Goal: Obtain resource: Download file/media

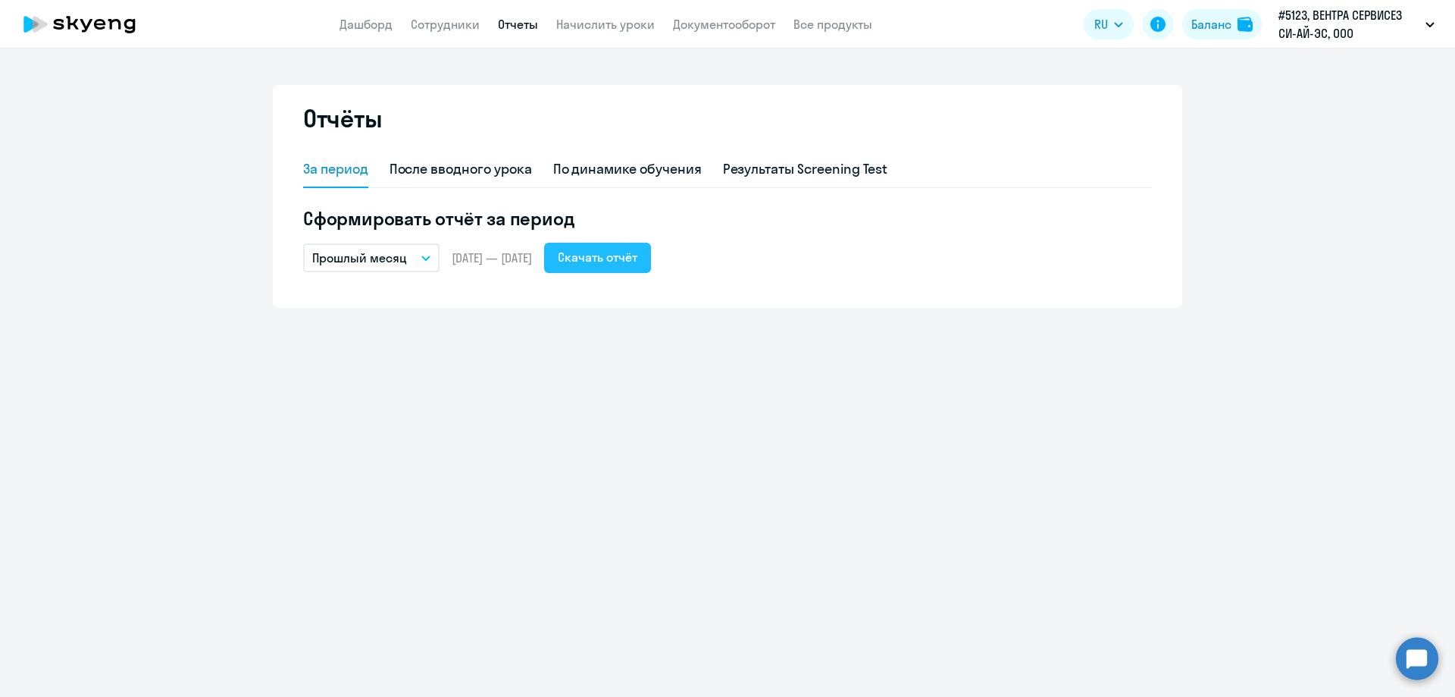
click at [624, 263] on div "Скачать отчёт" at bounding box center [598, 257] width 80 height 18
click at [430, 20] on link "Сотрудники" at bounding box center [445, 24] width 69 height 15
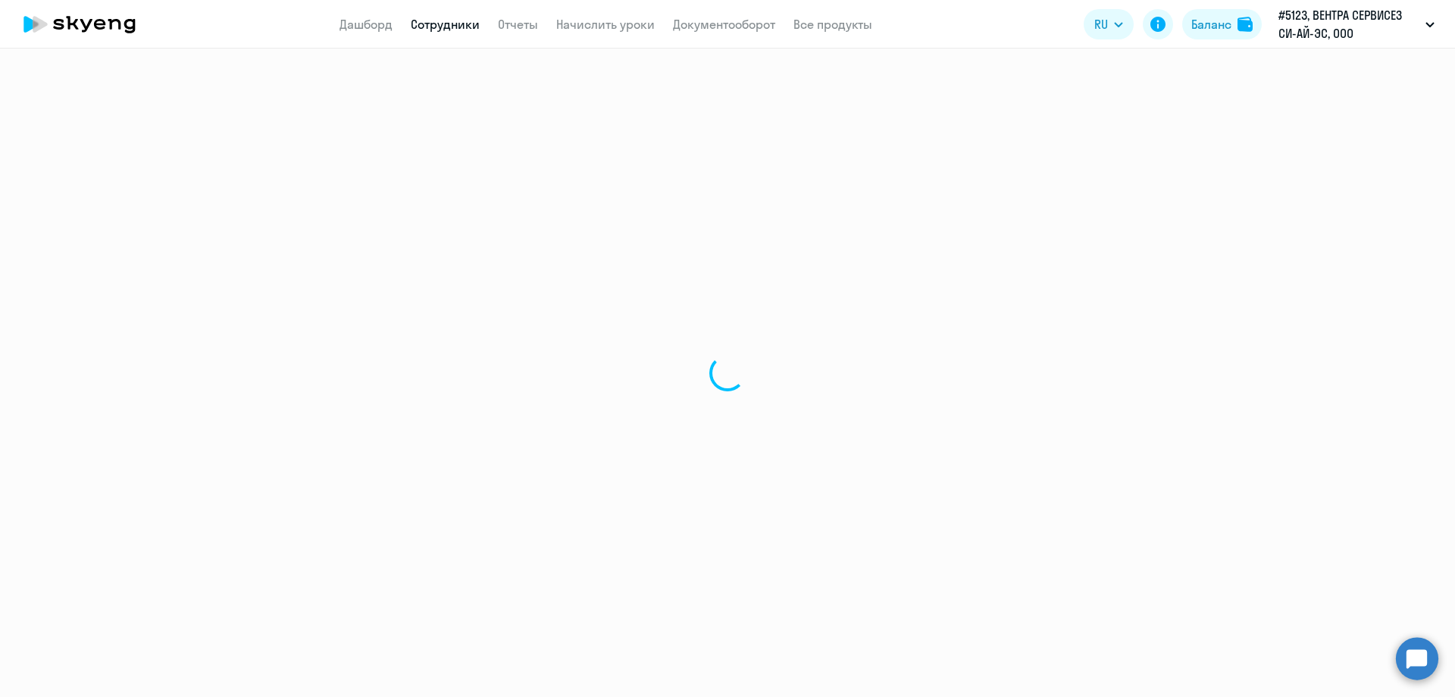
select select "30"
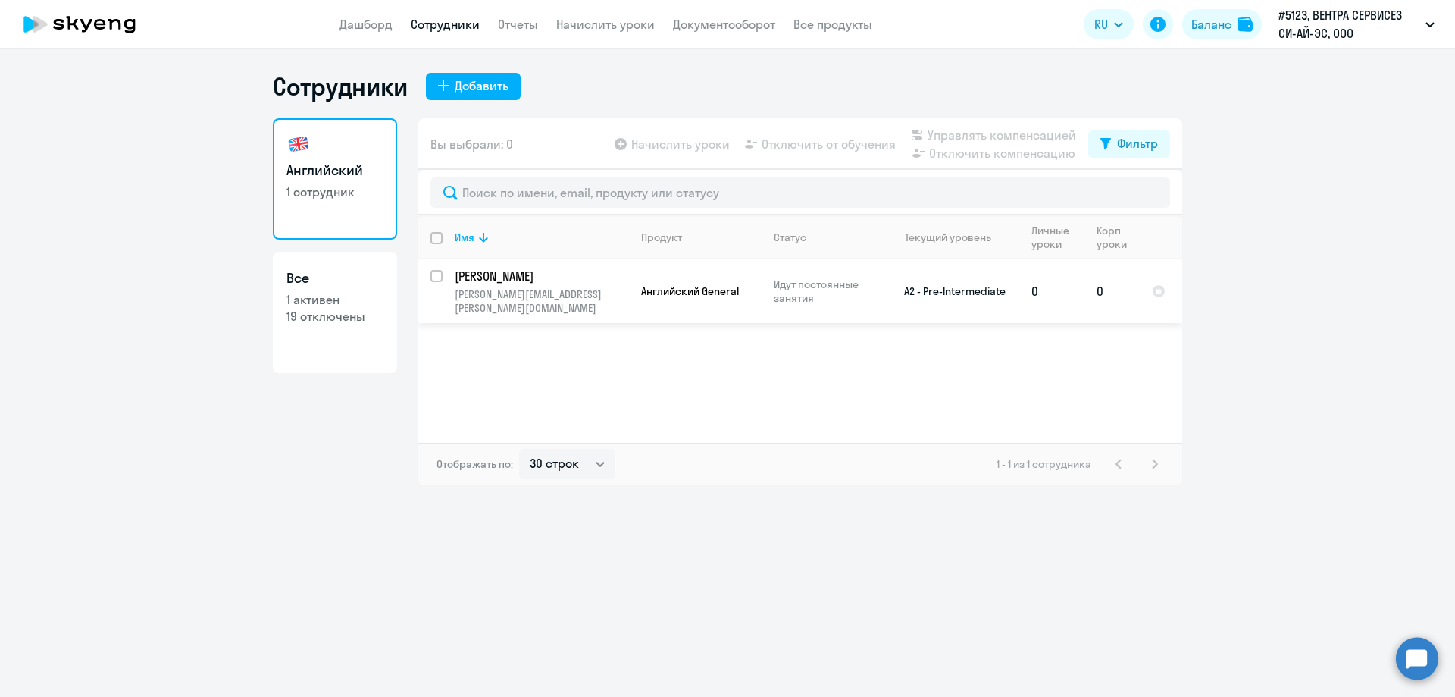
click at [490, 280] on p "[PERSON_NAME]" at bounding box center [540, 276] width 171 height 17
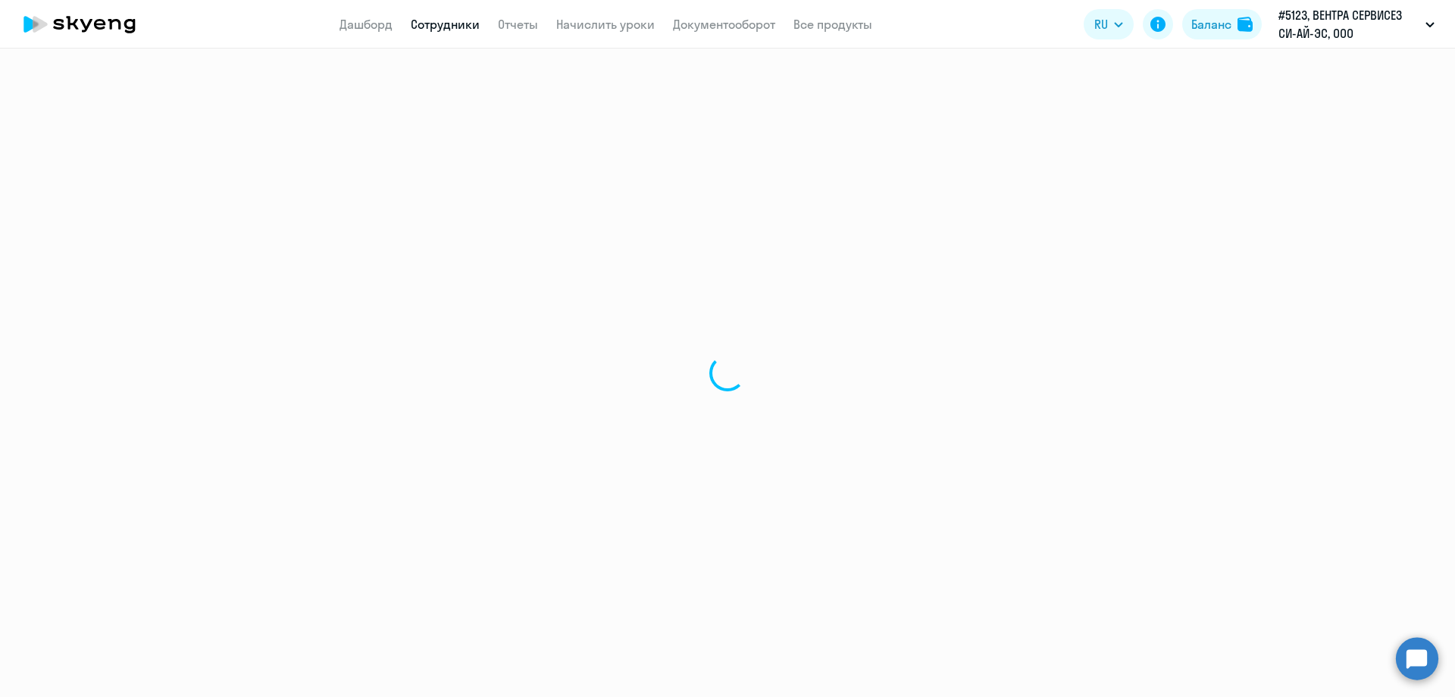
select select "english"
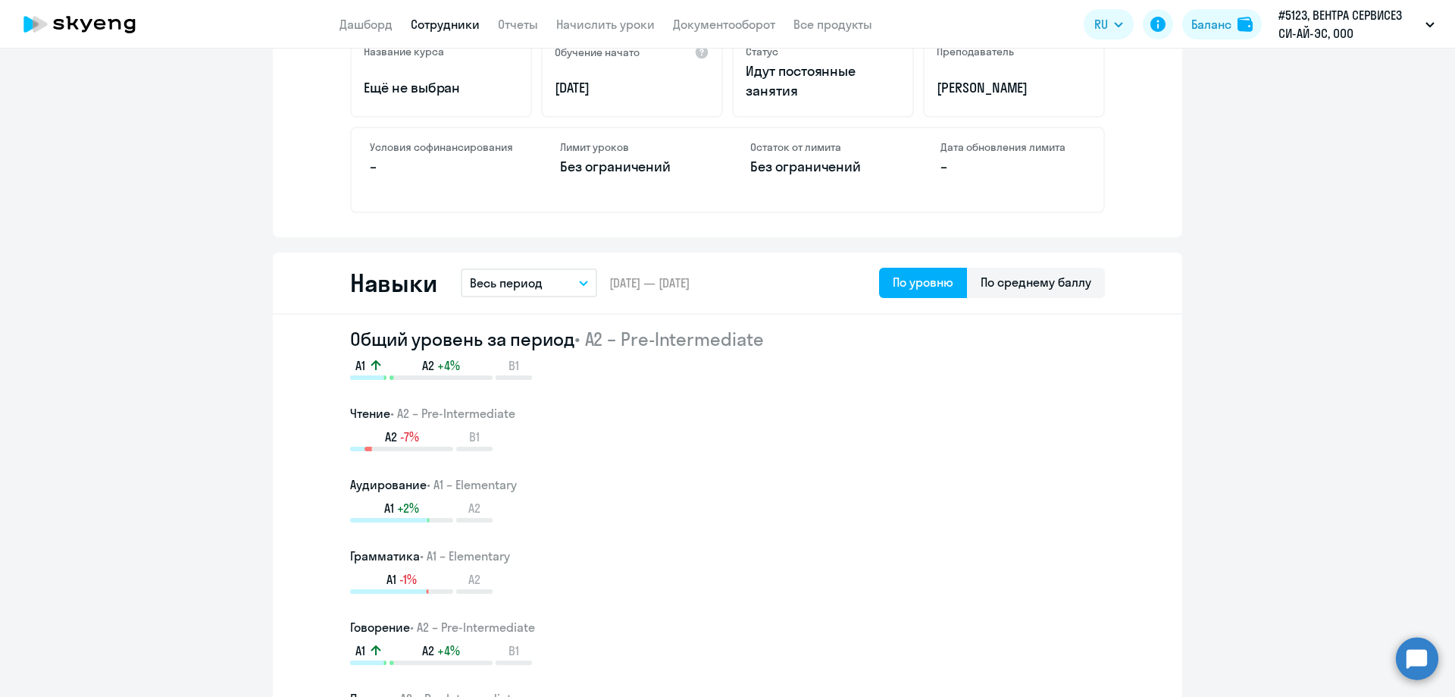
scroll to position [682, 0]
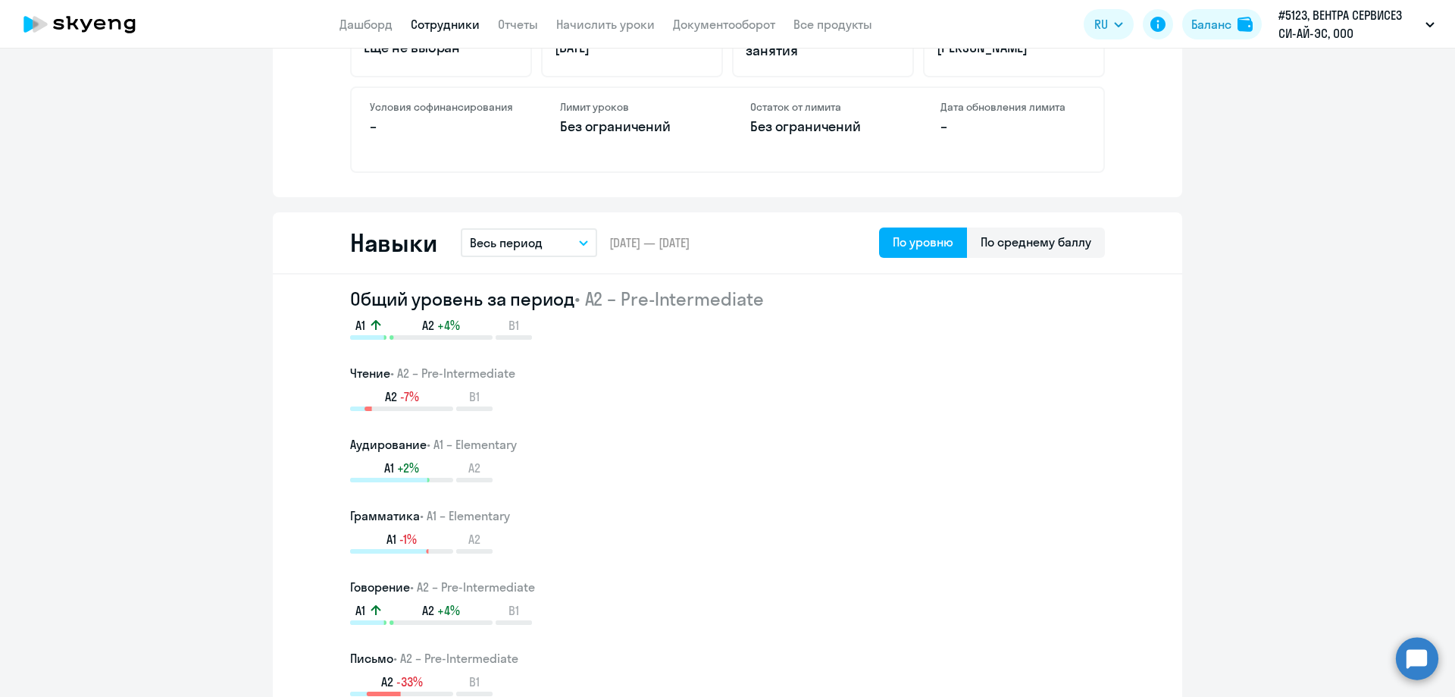
click at [572, 240] on button "Весь период" at bounding box center [529, 242] width 136 height 29
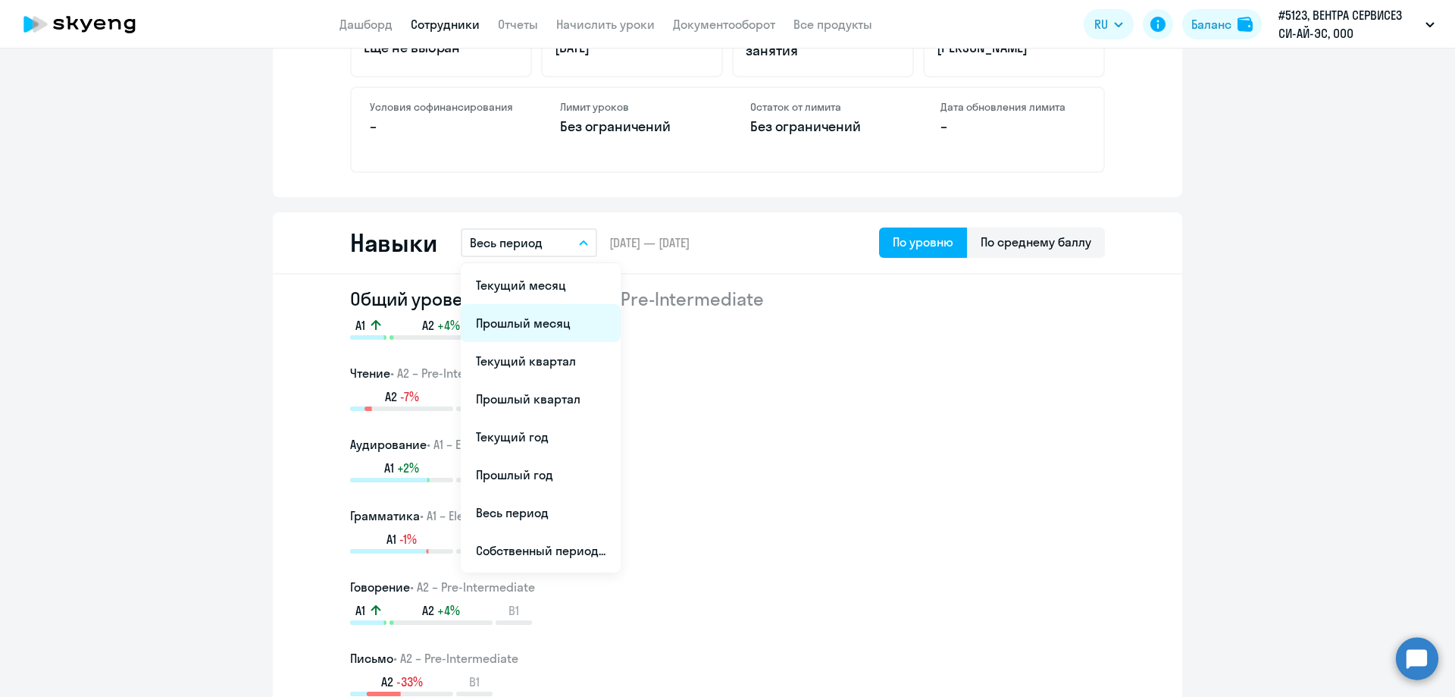
click at [506, 320] on li "Прошлый месяц" at bounding box center [541, 323] width 160 height 38
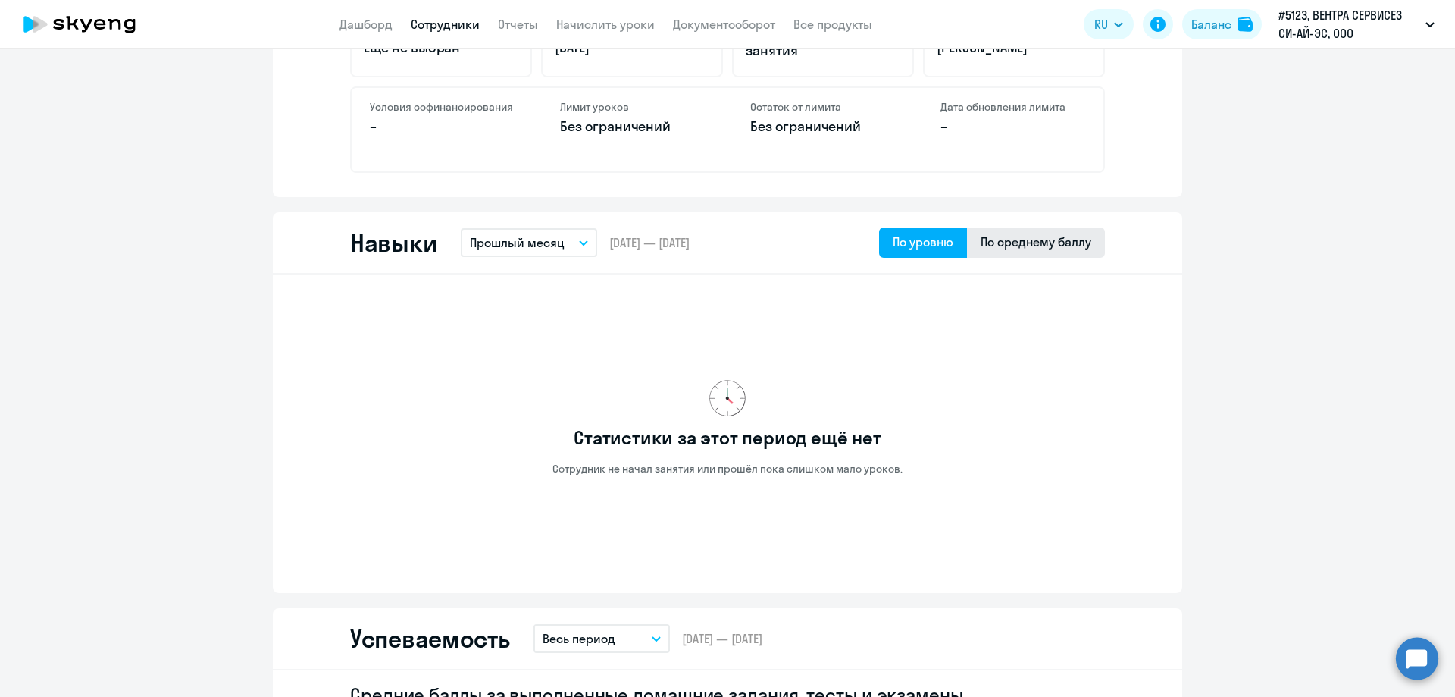
click at [993, 248] on div "По среднему баллу" at bounding box center [1036, 242] width 111 height 18
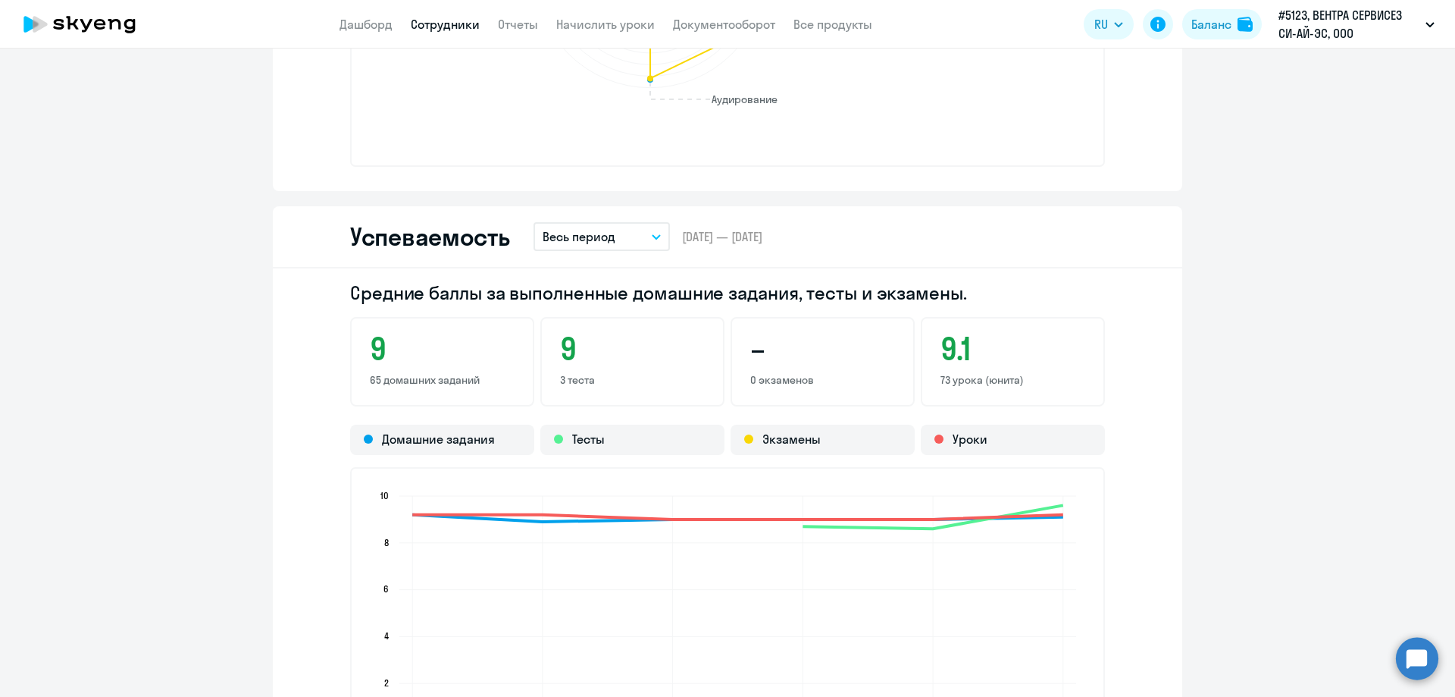
scroll to position [1213, 0]
click at [579, 243] on p "Весь период" at bounding box center [579, 235] width 73 height 18
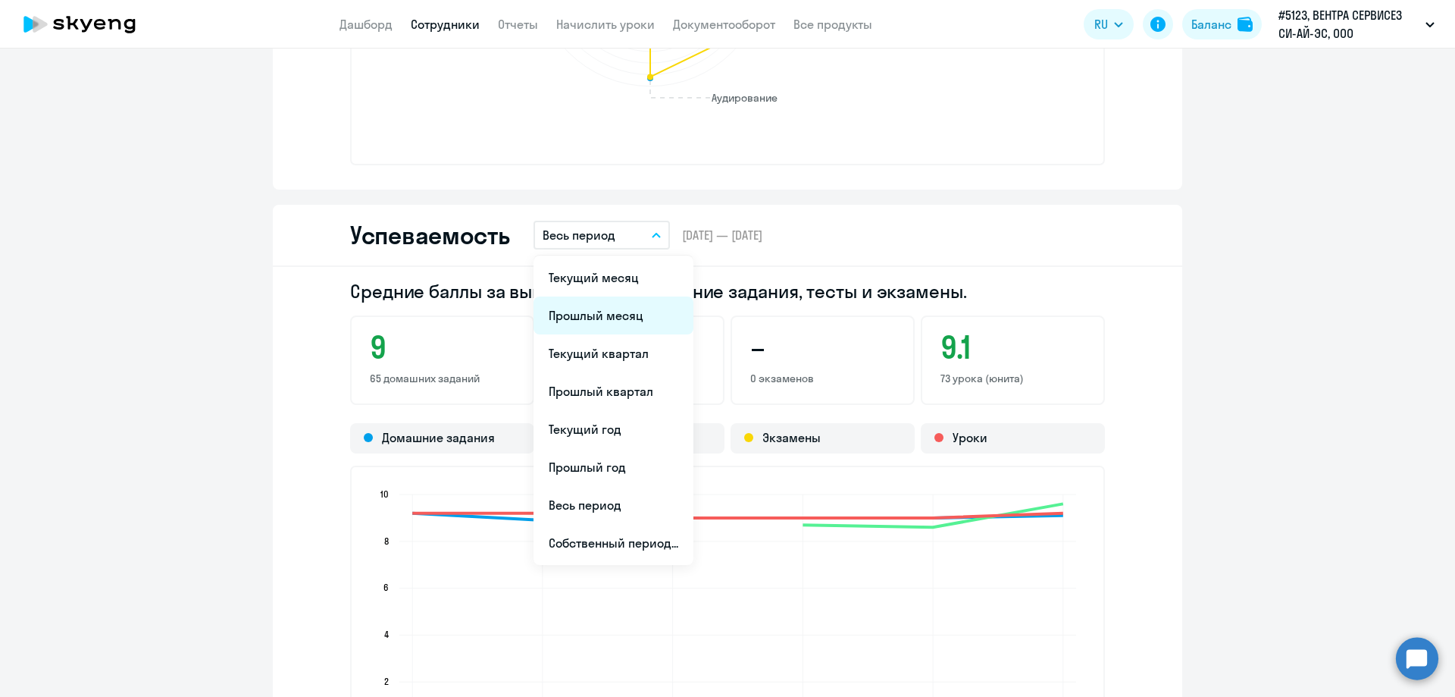
click at [571, 315] on li "Прошлый месяц" at bounding box center [614, 315] width 160 height 38
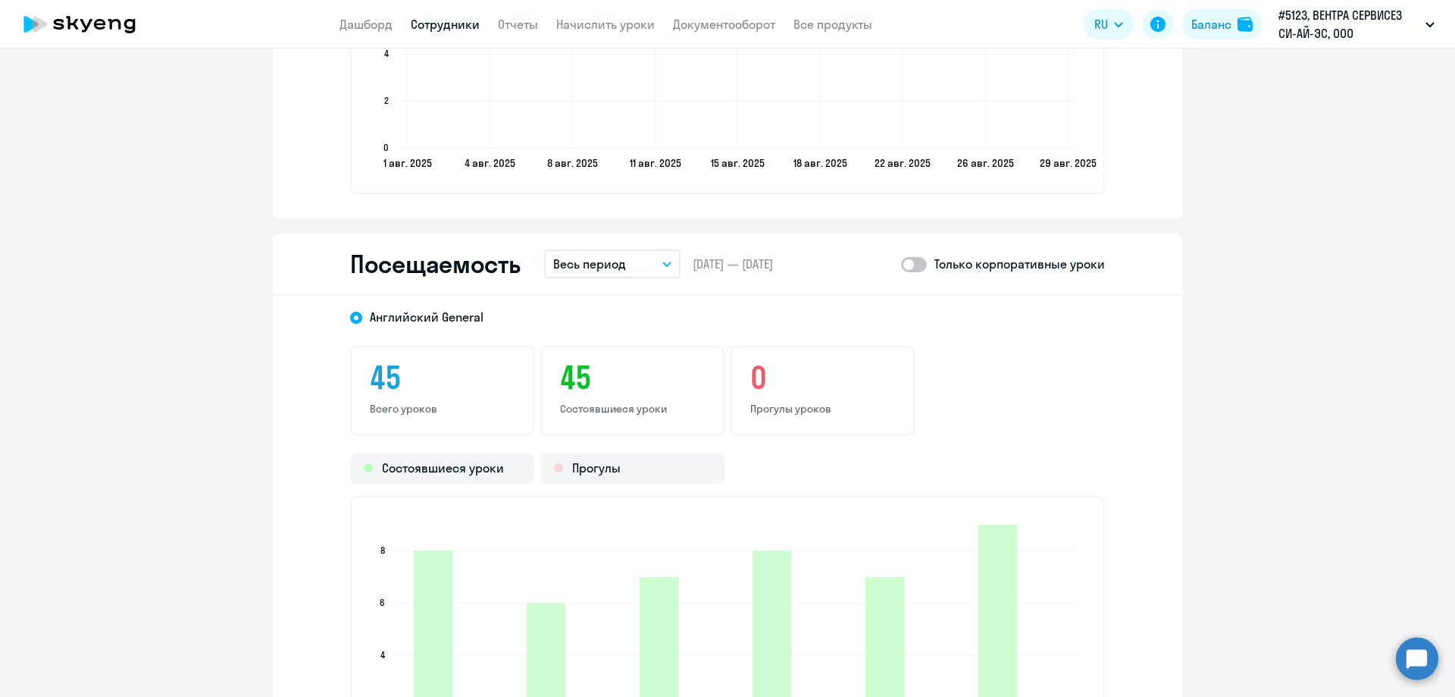
scroll to position [1819, 0]
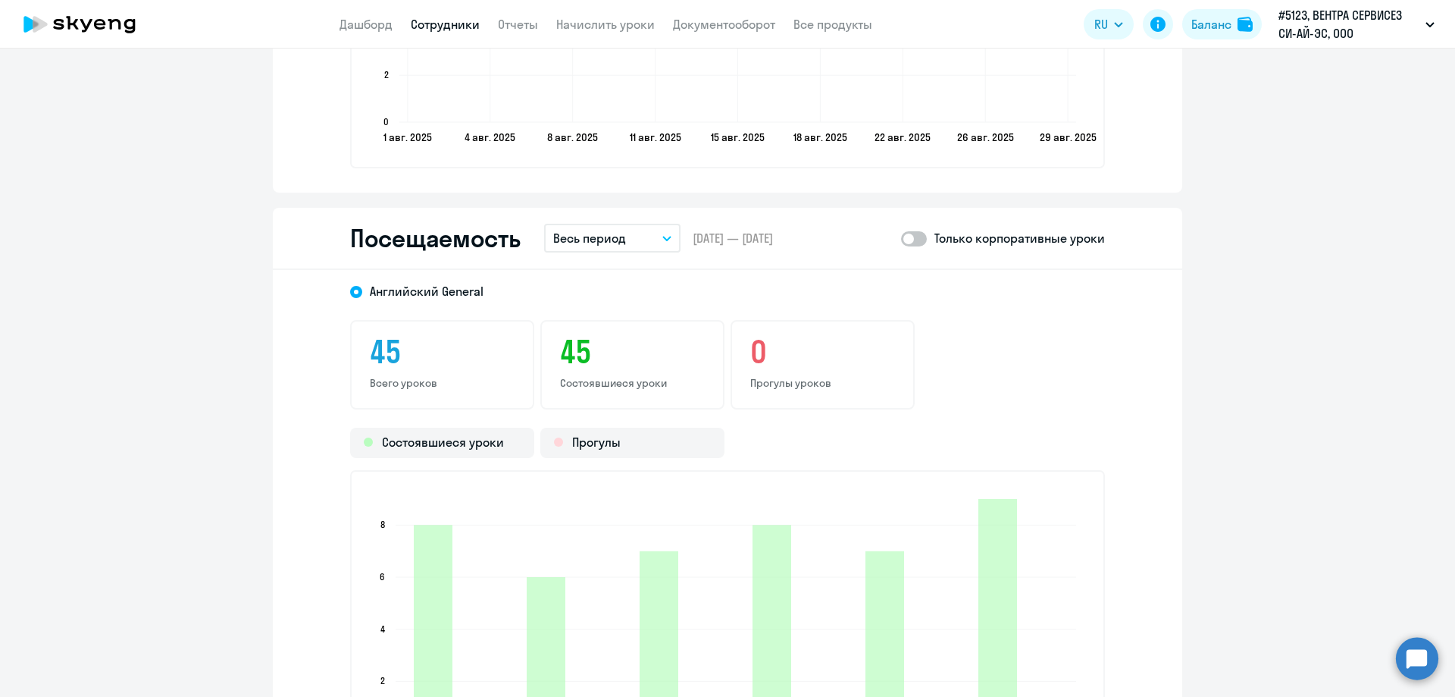
click at [591, 238] on p "Весь период" at bounding box center [589, 238] width 73 height 18
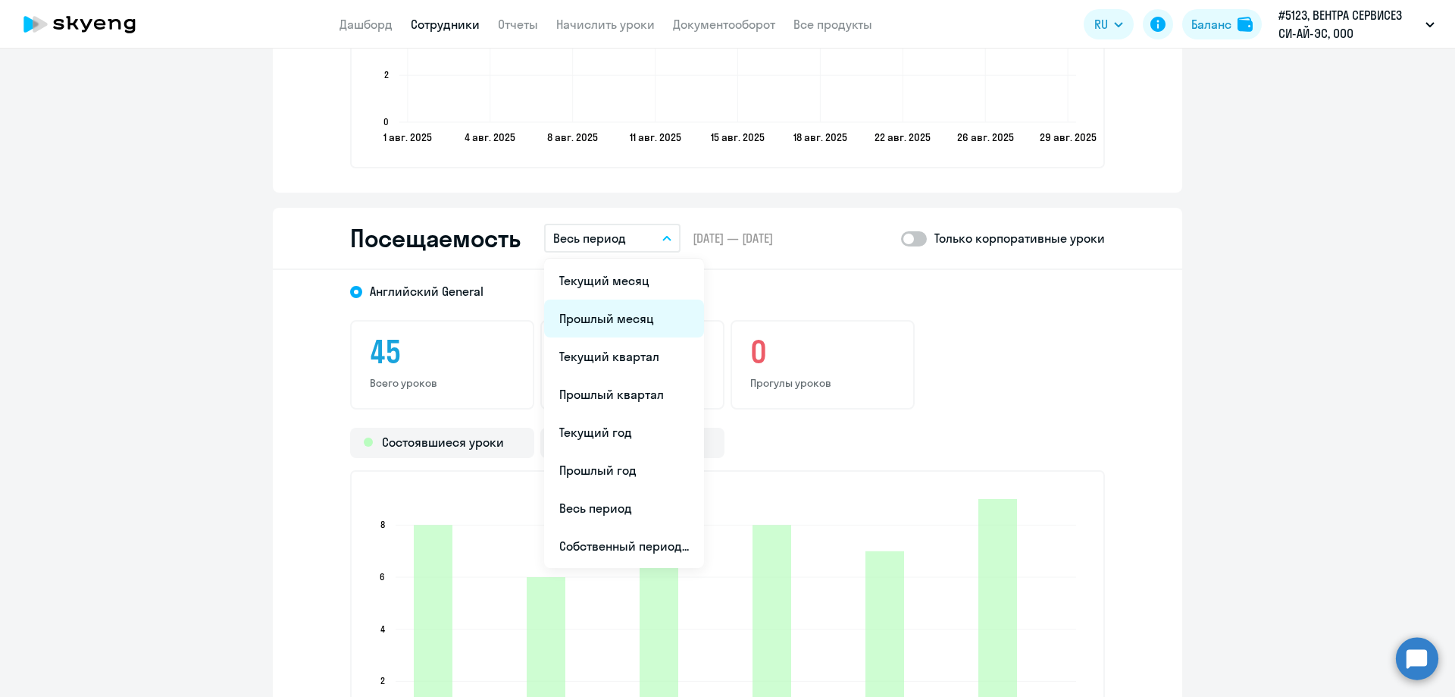
click at [580, 316] on li "Прошлый месяц" at bounding box center [624, 318] width 160 height 38
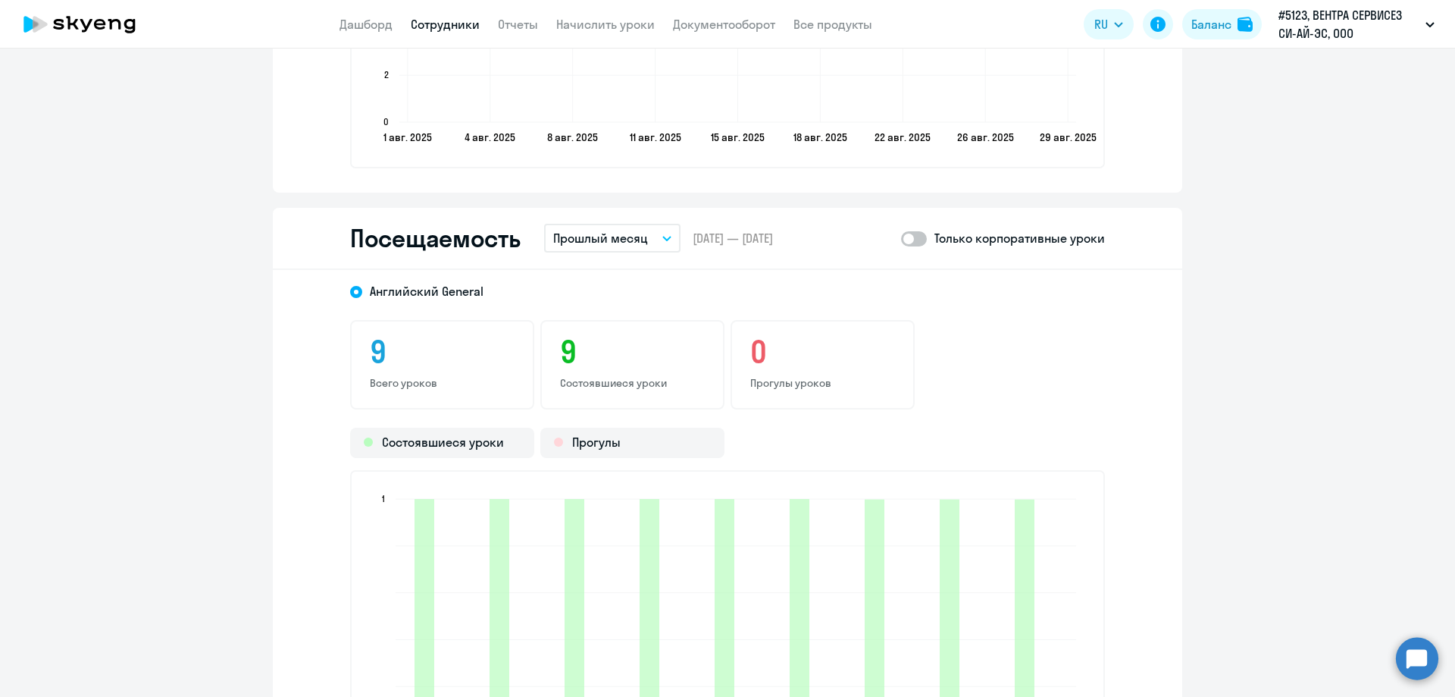
click at [918, 243] on span at bounding box center [914, 238] width 26 height 15
click at [901, 239] on input "checkbox" at bounding box center [901, 238] width 1 height 1
checkbox input "true"
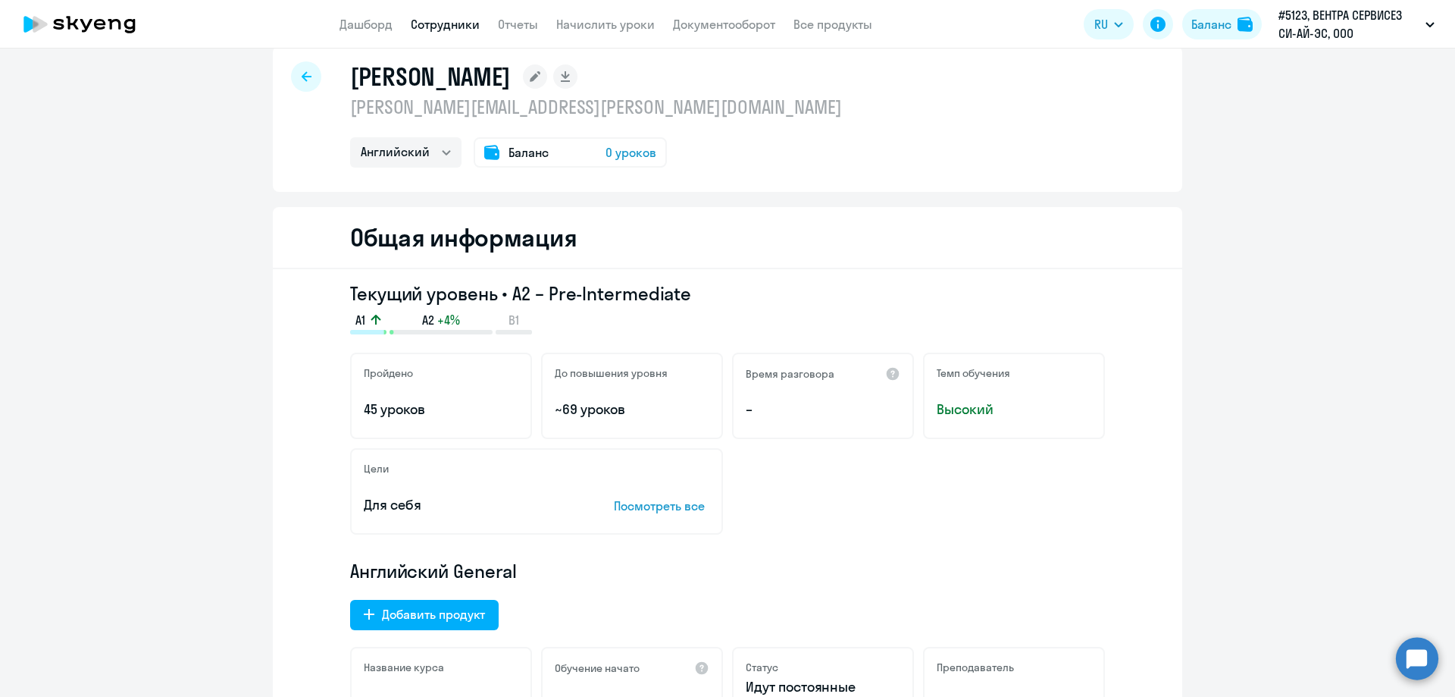
scroll to position [0, 0]
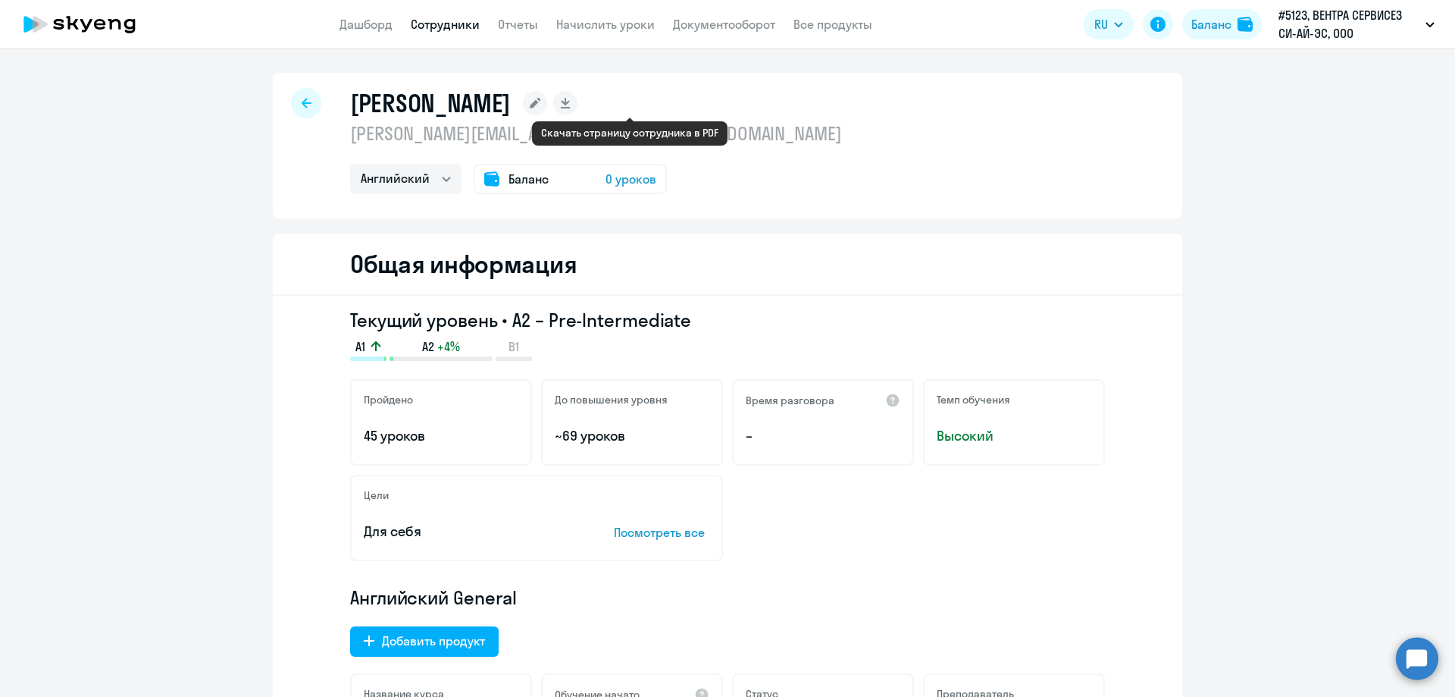
click at [578, 101] on rect at bounding box center [565, 103] width 24 height 24
select select "english"
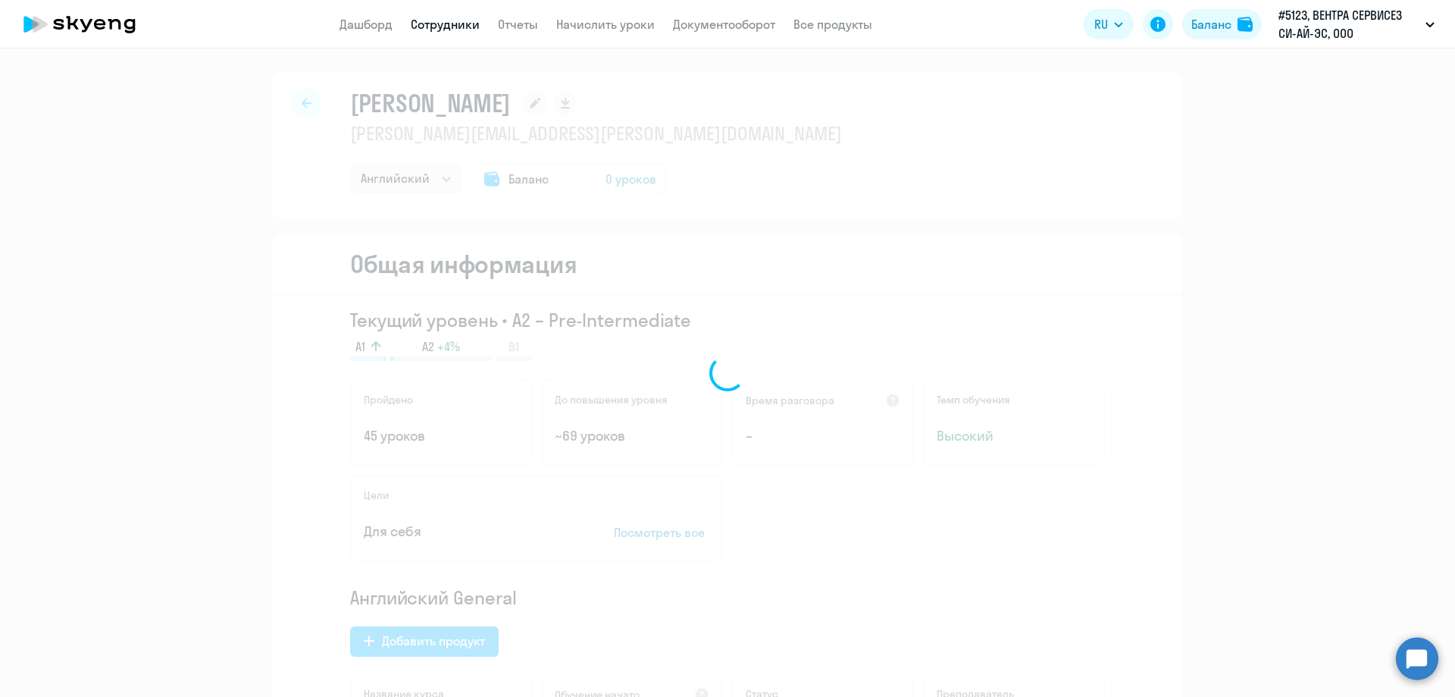
select select "english"
